Goal: Task Accomplishment & Management: Complete application form

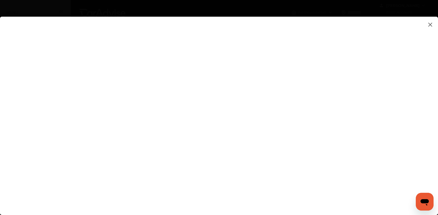
click at [380, 105] on flutter-view at bounding box center [219, 110] width 438 height 187
click at [251, 120] on flutter-view at bounding box center [219, 110] width 438 height 187
click at [271, 166] on flutter-view at bounding box center [219, 110] width 438 height 187
type input "**********"
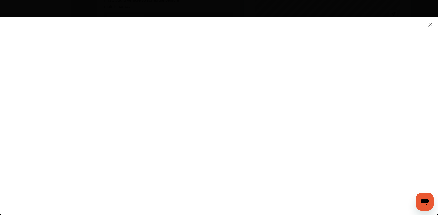
click at [337, 200] on flutter-view "**********" at bounding box center [219, 110] width 438 height 187
click at [312, 171] on flutter-view "**********" at bounding box center [219, 110] width 438 height 187
click at [325, 144] on flutter-view at bounding box center [219, 110] width 438 height 187
click at [375, 106] on flutter-view at bounding box center [219, 110] width 438 height 187
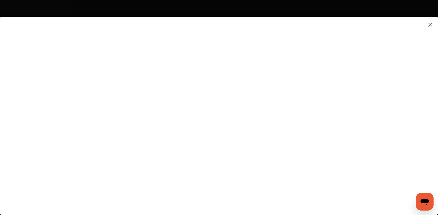
click at [374, 158] on flutter-view at bounding box center [219, 110] width 438 height 187
click at [299, 184] on flutter-view at bounding box center [219, 110] width 438 height 187
type textarea "**********"
click at [299, 201] on flutter-view "**********" at bounding box center [219, 110] width 438 height 187
click at [375, 104] on flutter-view at bounding box center [219, 110] width 438 height 187
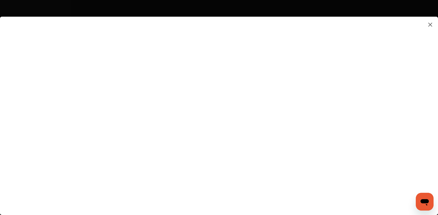
click at [375, 104] on flutter-view at bounding box center [219, 110] width 438 height 187
click at [375, 74] on flutter-view at bounding box center [219, 110] width 438 height 187
click at [376, 195] on flutter-view at bounding box center [219, 110] width 438 height 187
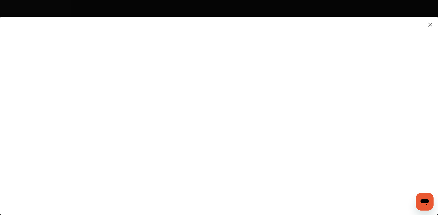
click at [295, 197] on flutter-view at bounding box center [219, 110] width 438 height 187
click at [373, 196] on flutter-view at bounding box center [219, 110] width 438 height 187
click at [296, 198] on flutter-view at bounding box center [219, 110] width 438 height 187
click at [428, 203] on icon "Open messaging window" at bounding box center [425, 202] width 10 height 10
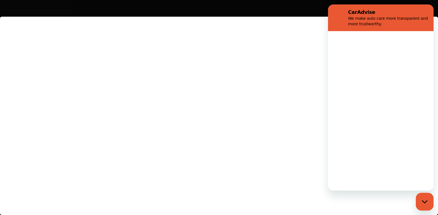
scroll to position [0, 0]
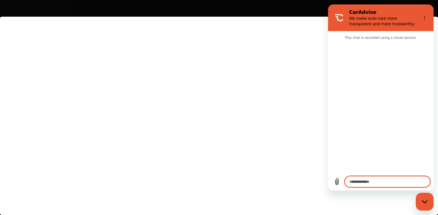
type textarea "*"
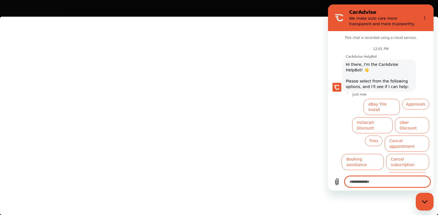
click at [391, 183] on textarea at bounding box center [388, 181] width 86 height 11
click at [300, 173] on flutter-view at bounding box center [219, 110] width 438 height 187
click at [298, 196] on flutter-view at bounding box center [219, 110] width 438 height 187
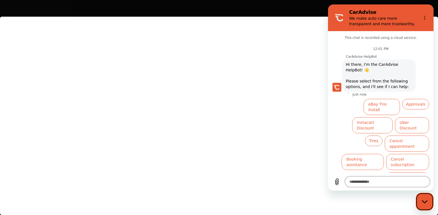
click at [423, 198] on div "Close messaging window" at bounding box center [424, 201] width 17 height 17
type textarea "*"
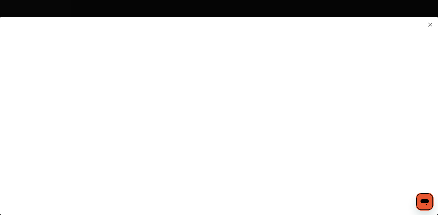
click at [434, 201] on flutter-view at bounding box center [219, 110] width 438 height 187
click at [375, 112] on flutter-view at bounding box center [219, 110] width 438 height 187
click at [295, 147] on flutter-view at bounding box center [219, 110] width 438 height 187
click at [231, 137] on flutter-view at bounding box center [219, 110] width 438 height 187
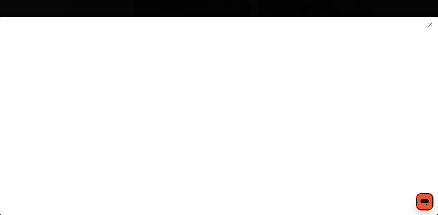
scroll to position [810, 0]
click at [437, 158] on flutter-view at bounding box center [219, 110] width 438 height 187
click at [430, 24] on img at bounding box center [430, 24] width 7 height 7
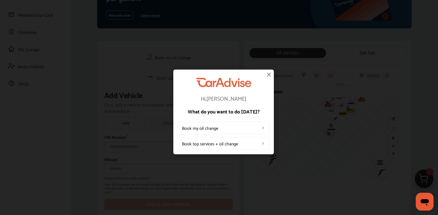
click at [268, 75] on img at bounding box center [268, 74] width 7 height 7
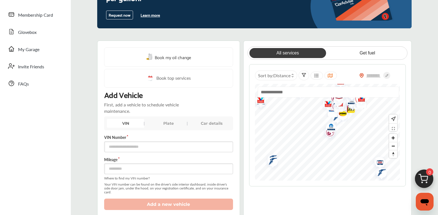
scroll to position [0, 0]
